Goal: Task Accomplishment & Management: Manage account settings

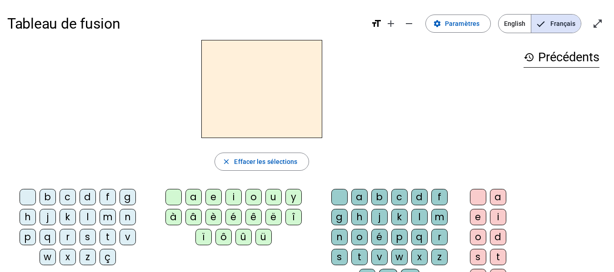
click at [110, 218] on div "m" at bounding box center [108, 217] width 16 height 16
click at [192, 200] on div "a" at bounding box center [194, 197] width 16 height 16
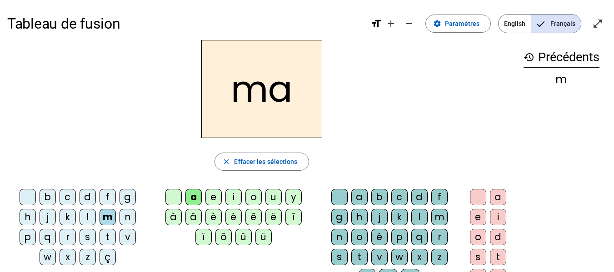
click at [415, 220] on div "l" at bounding box center [420, 217] width 16 height 16
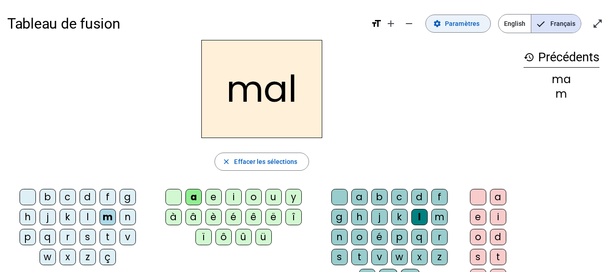
click at [468, 25] on span "Paramètres" at bounding box center [462, 23] width 35 height 11
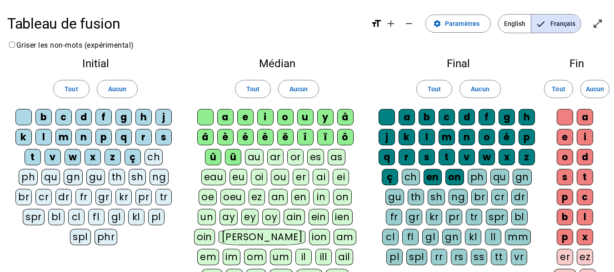
click at [546, 20] on span "Français" at bounding box center [557, 24] width 50 height 18
click at [455, 30] on span at bounding box center [458, 24] width 65 height 22
click at [455, 29] on span "Paramètres" at bounding box center [462, 23] width 35 height 11
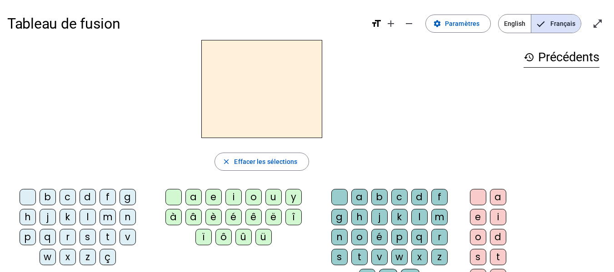
click at [377, 26] on mat-icon "format_size" at bounding box center [376, 23] width 11 height 11
click at [380, 21] on mat-icon "format_size" at bounding box center [376, 23] width 11 height 11
click at [391, 22] on mat-icon "add" at bounding box center [391, 23] width 11 height 11
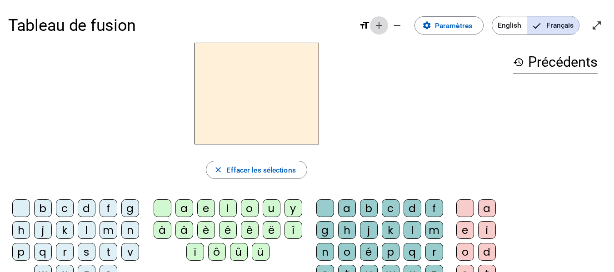
click at [381, 25] on mat-icon "add" at bounding box center [379, 25] width 11 height 11
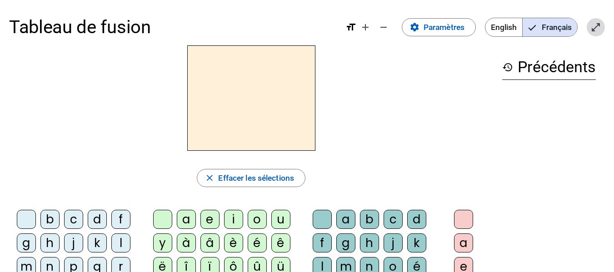
click at [598, 28] on mat-icon "open_in_full" at bounding box center [596, 27] width 11 height 11
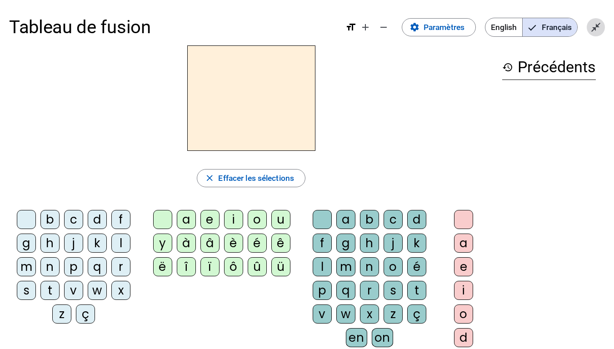
click at [594, 27] on mat-icon "close_fullscreen" at bounding box center [596, 27] width 11 height 11
